Goal: Task Accomplishment & Management: Use online tool/utility

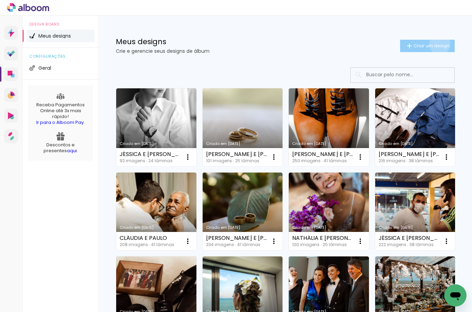
click at [433, 44] on span "Criar um design" at bounding box center [431, 46] width 36 height 4
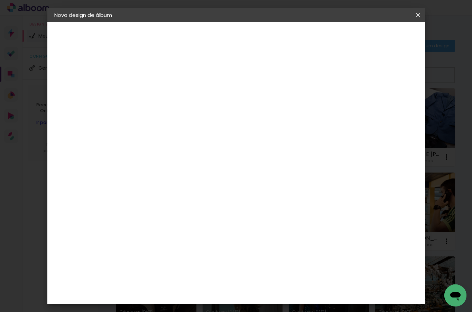
click at [167, 90] on input at bounding box center [167, 92] width 0 height 11
type input "[PERSON_NAME] E [PERSON_NAME]"
type paper-input "[PERSON_NAME] E [PERSON_NAME]"
click at [0, 0] on slot "Avançar" at bounding box center [0, 0] width 0 height 0
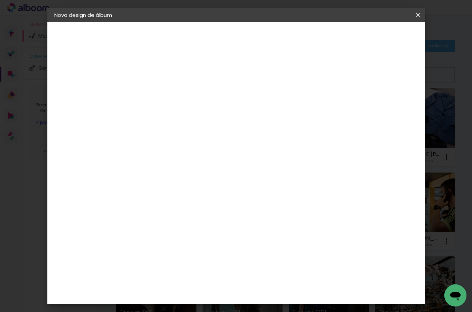
click at [181, 311] on div "ProFox" at bounding box center [171, 314] width 19 height 6
click at [296, 32] on paper-button "Avançar" at bounding box center [280, 37] width 34 height 12
click at [214, 231] on span "30 × 30" at bounding box center [198, 238] width 32 height 14
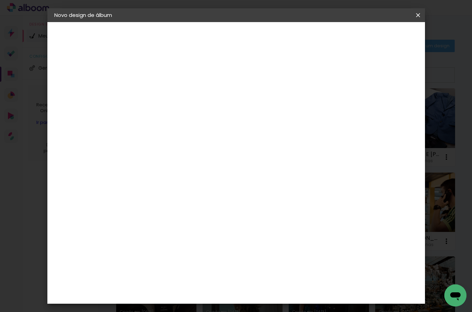
click at [0, 0] on slot "Avançar" at bounding box center [0, 0] width 0 height 0
click at [375, 39] on span "Iniciar design" at bounding box center [358, 36] width 31 height 5
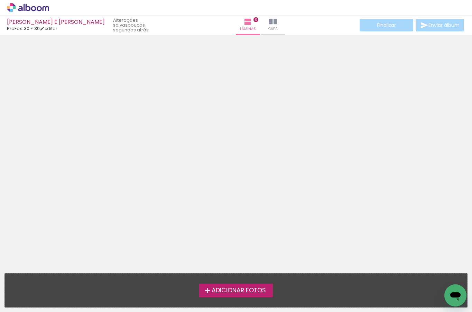
click at [221, 289] on span "Adicionar Fotos" at bounding box center [238, 291] width 54 height 6
click at [0, 0] on input "file" at bounding box center [0, 0] width 0 height 0
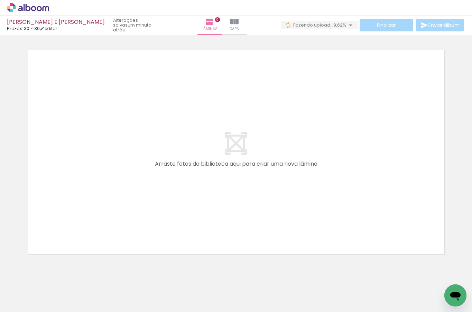
click at [342, 233] on quentale-layouter at bounding box center [236, 152] width 424 height 212
